Goal: Task Accomplishment & Management: Manage account settings

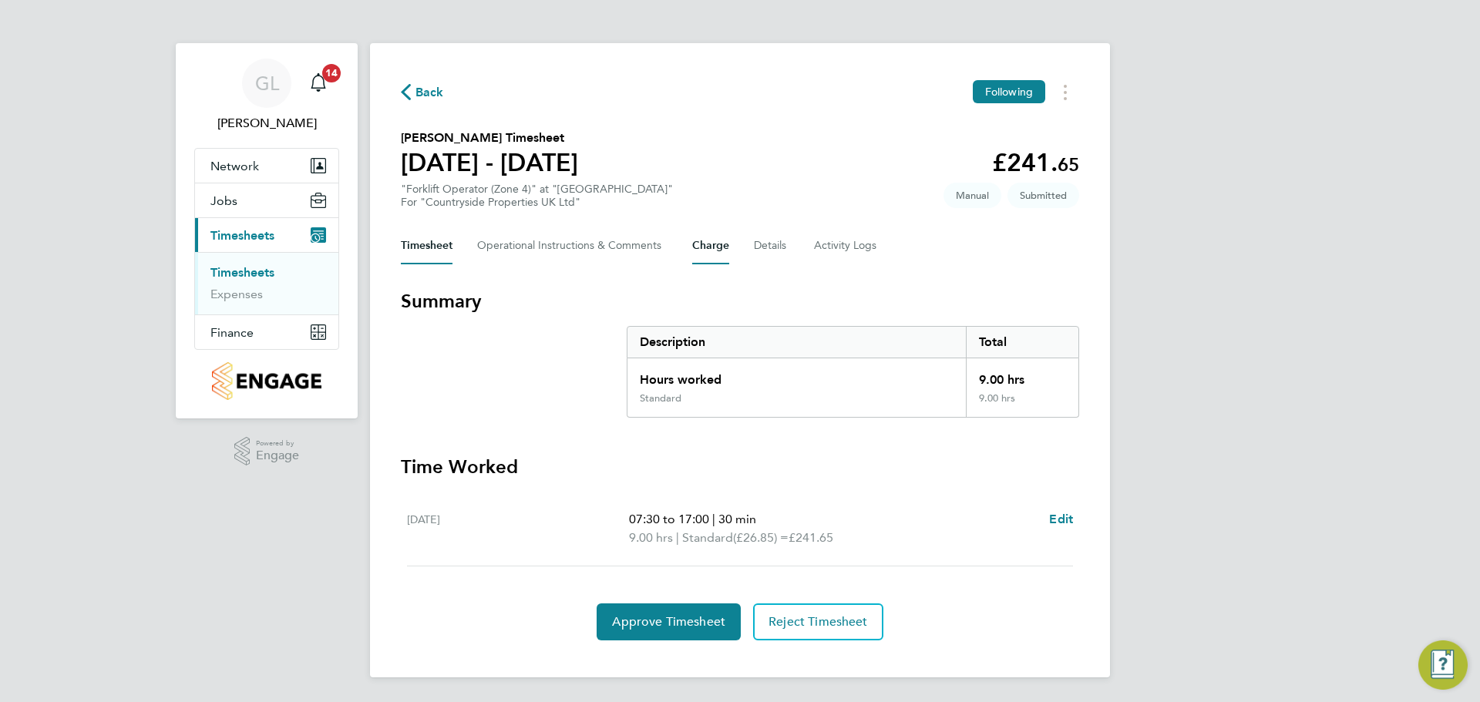
click at [725, 244] on button "Charge" at bounding box center [710, 245] width 37 height 37
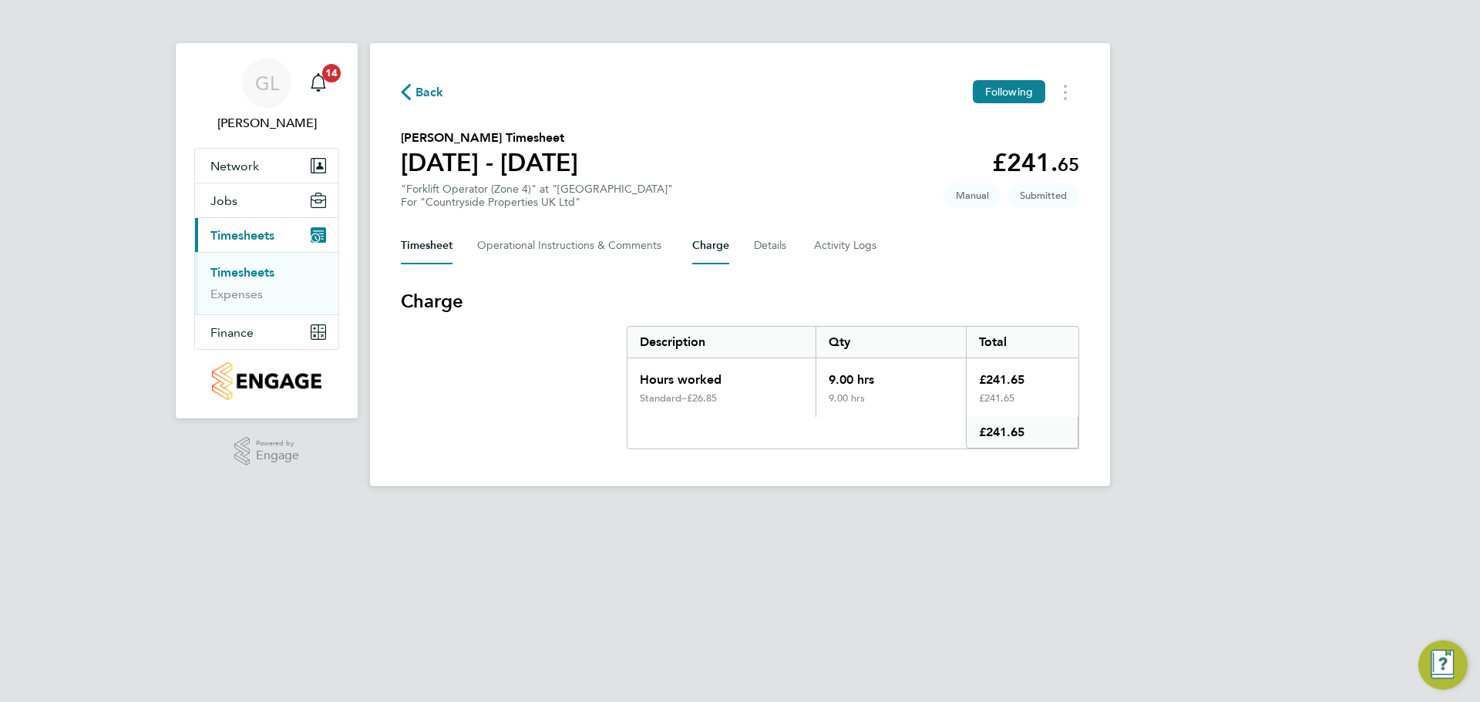
click at [452, 246] on button "Timesheet" at bounding box center [427, 245] width 52 height 37
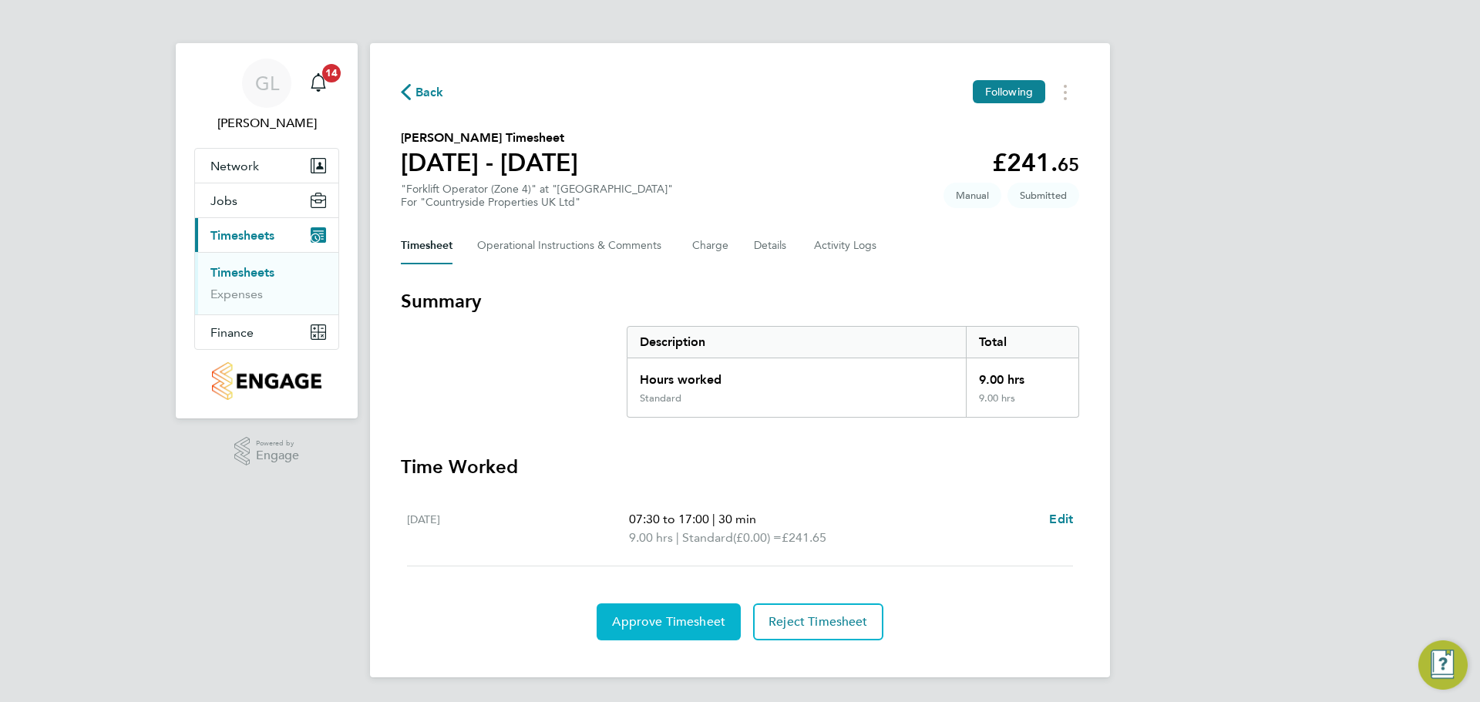
click at [648, 623] on span "Approve Timesheet" at bounding box center [668, 621] width 113 height 15
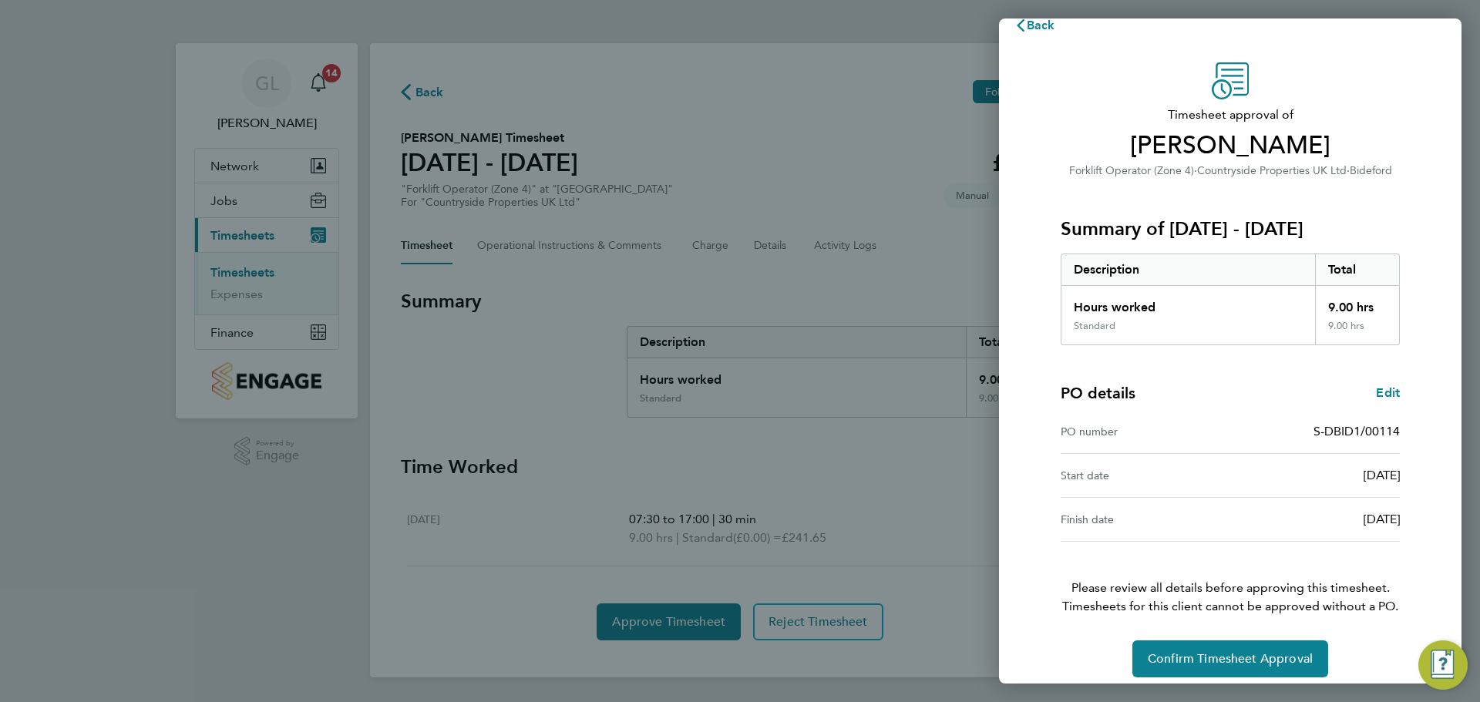
scroll to position [36, 0]
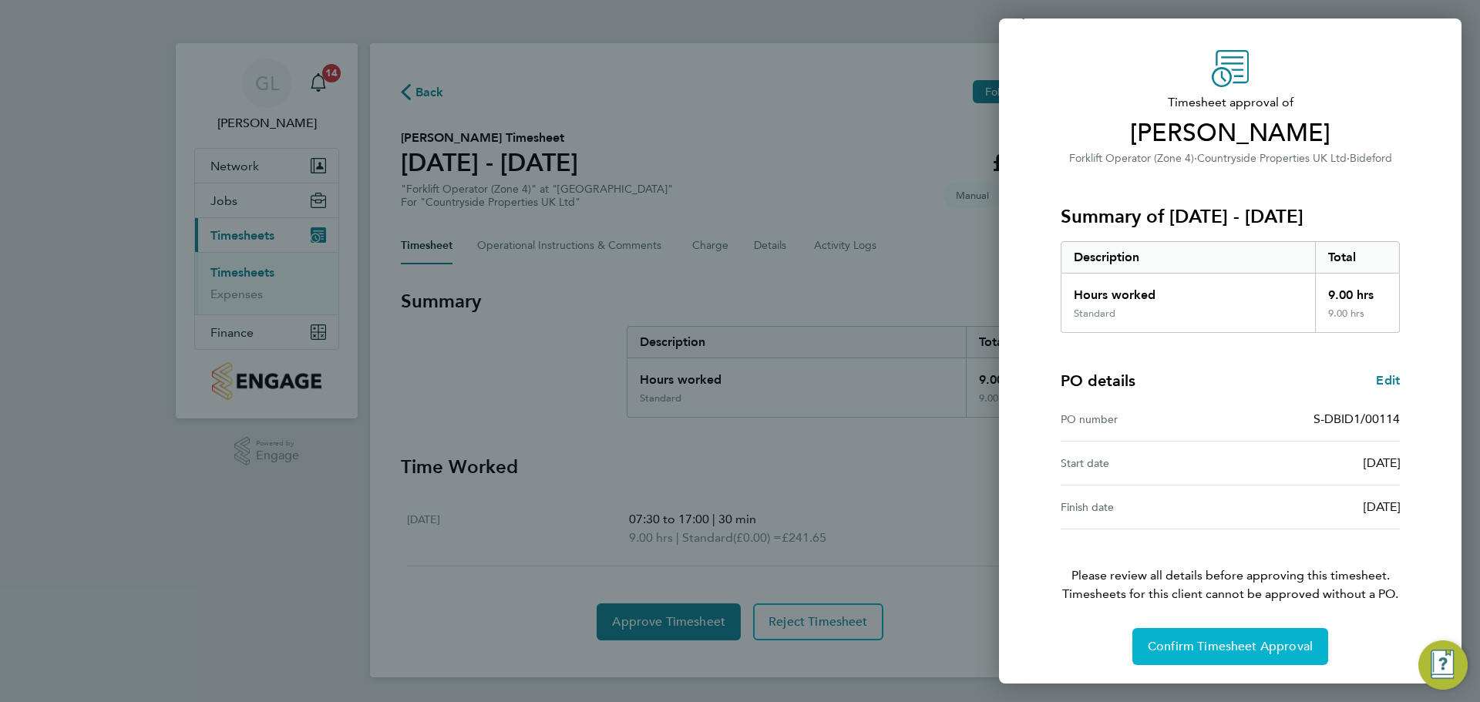
click at [1217, 656] on button "Confirm Timesheet Approval" at bounding box center [1230, 646] width 196 height 37
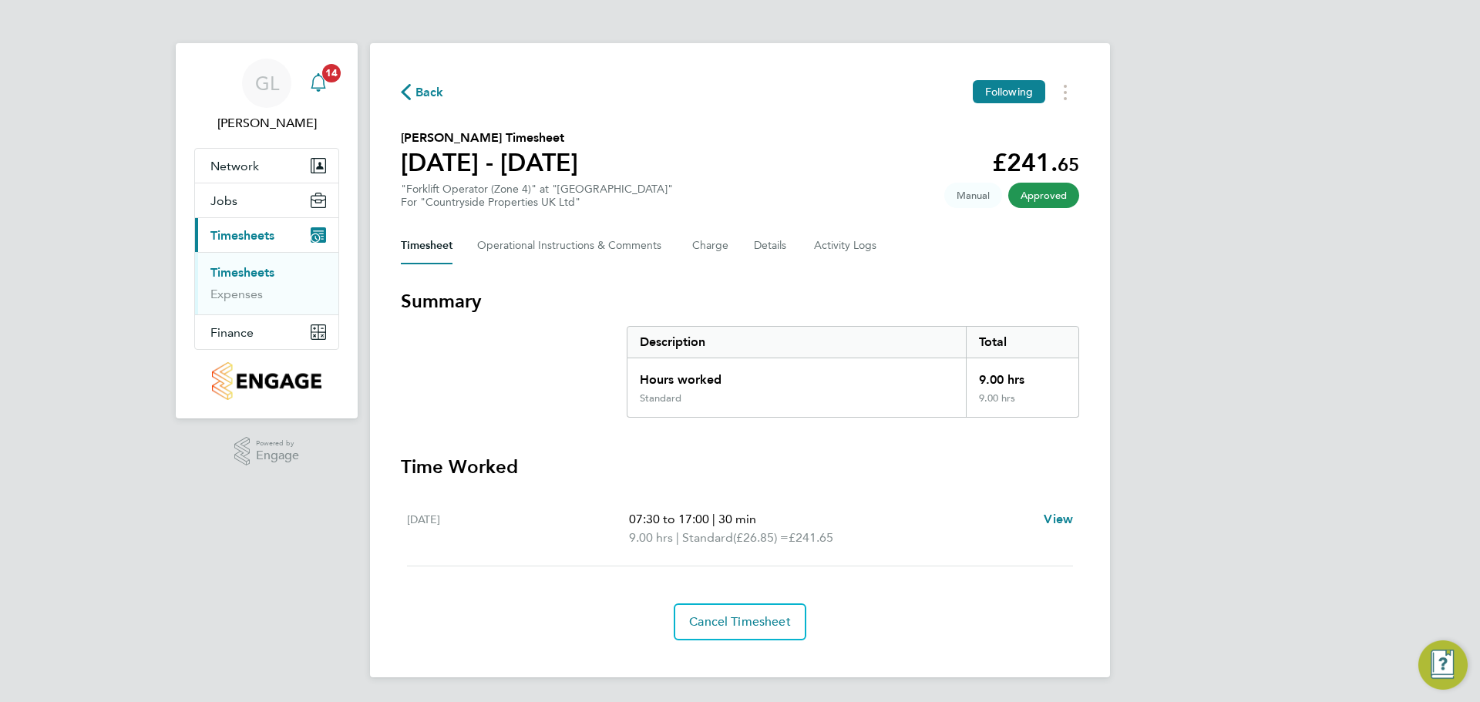
click at [325, 76] on span "14" at bounding box center [331, 73] width 19 height 19
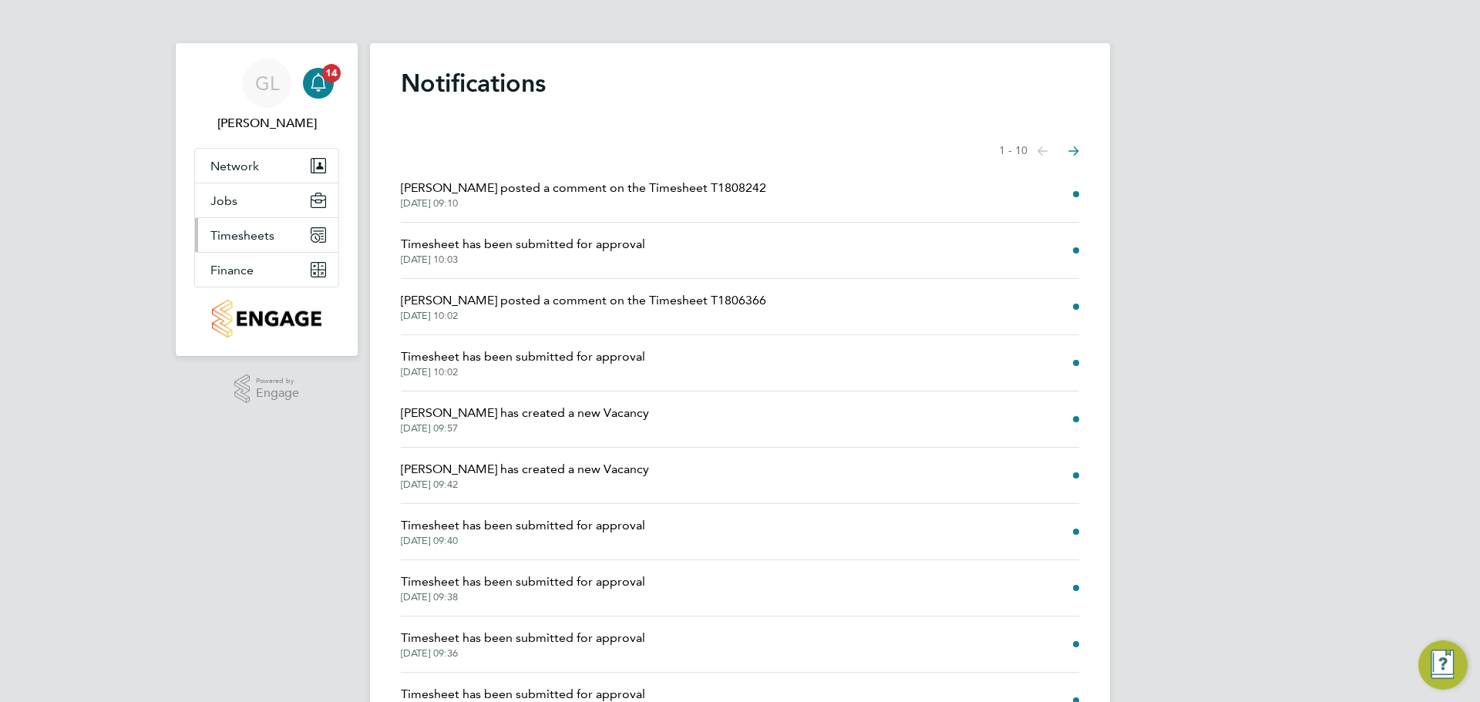
click at [254, 233] on span "Timesheets" at bounding box center [242, 235] width 64 height 15
click at [309, 72] on div "Main navigation" at bounding box center [318, 83] width 31 height 31
click at [251, 230] on span "Timesheets" at bounding box center [242, 235] width 64 height 15
click at [252, 239] on span "Timesheets" at bounding box center [242, 235] width 64 height 15
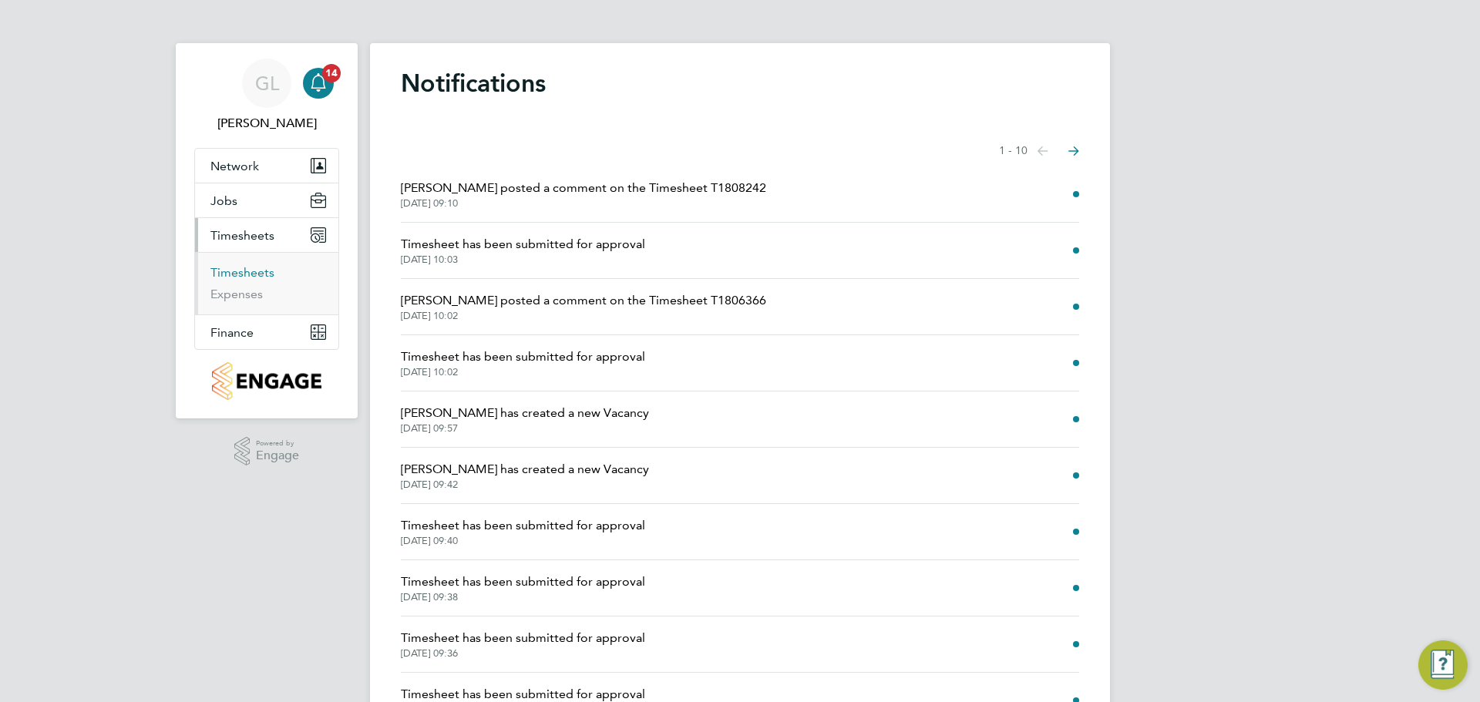
click at [250, 268] on link "Timesheets" at bounding box center [242, 272] width 64 height 15
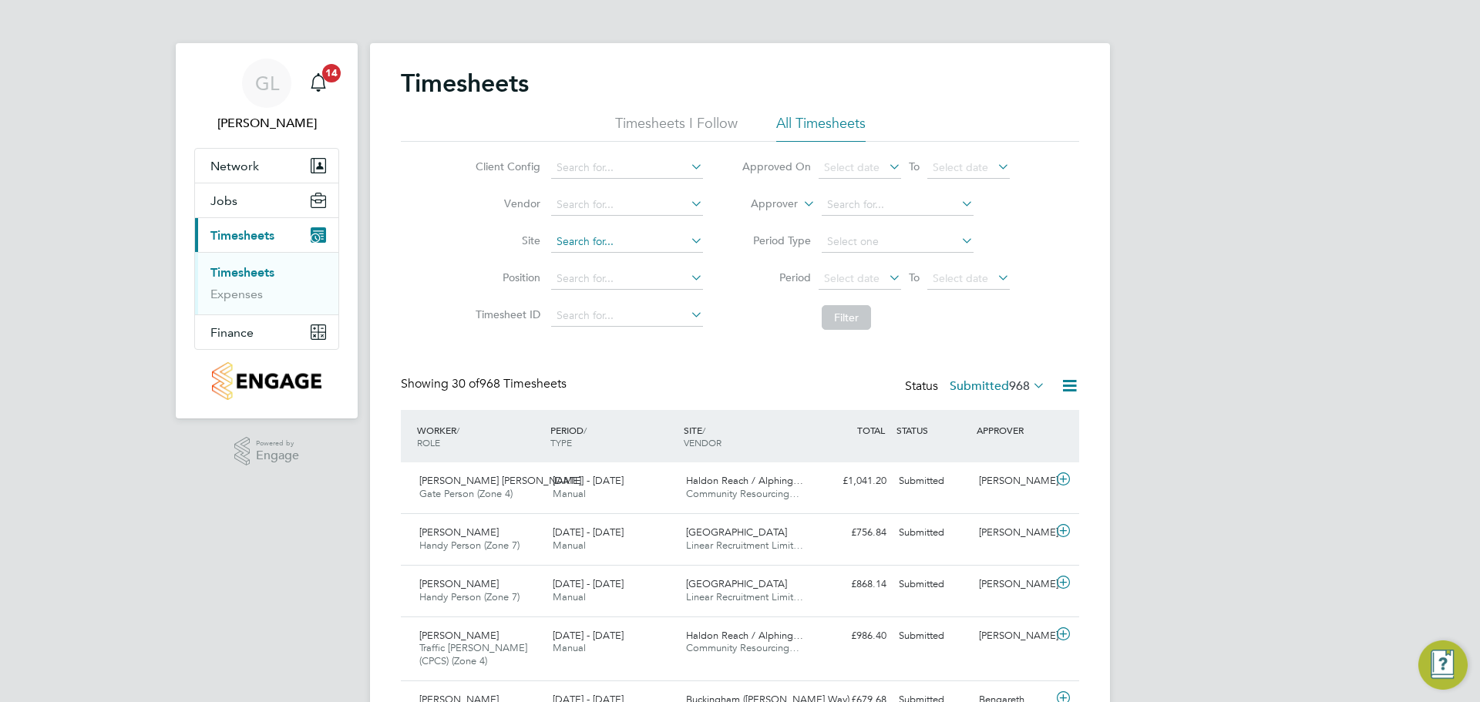
click at [585, 244] on input at bounding box center [627, 242] width 152 height 22
click at [604, 268] on li "Bidef ord" at bounding box center [638, 263] width 176 height 21
type input "Bideford"
click at [833, 325] on button "Filter" at bounding box center [846, 317] width 49 height 25
